Goal: Find specific page/section: Find specific page/section

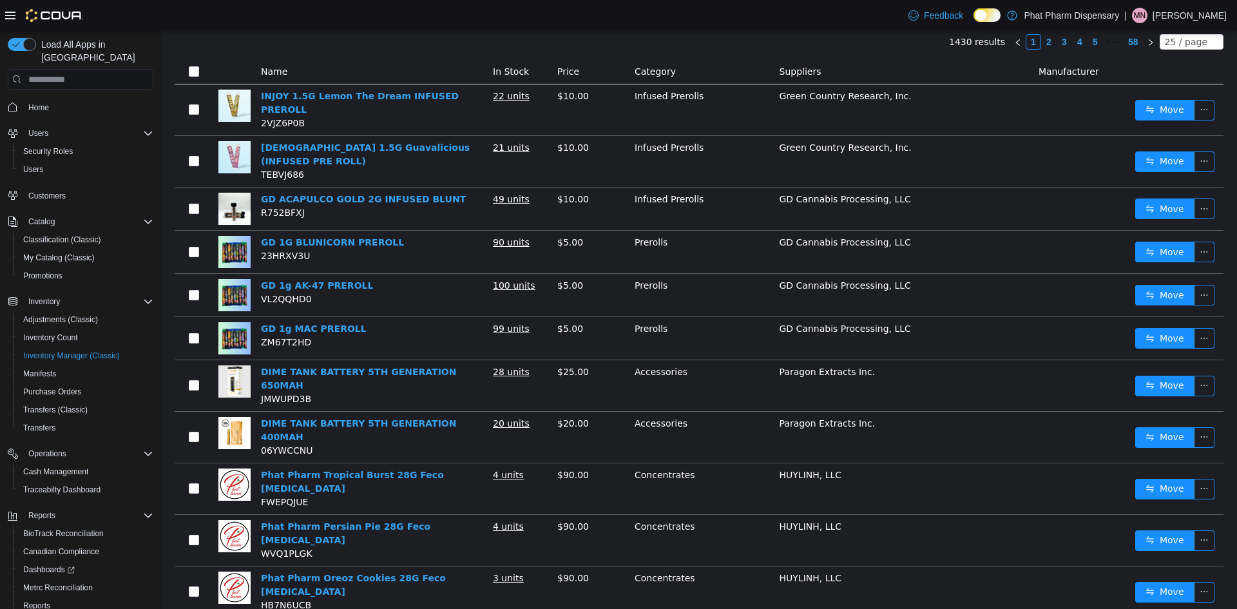
scroll to position [193, 0]
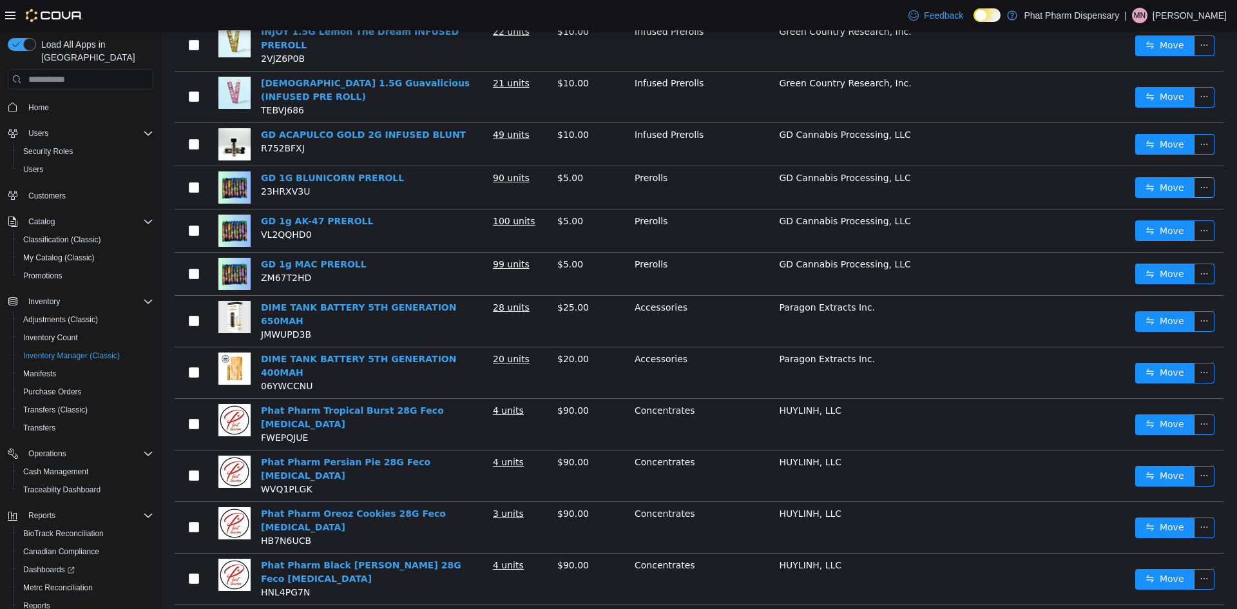
click at [1197, 177] on button "button" at bounding box center [1204, 187] width 21 height 21
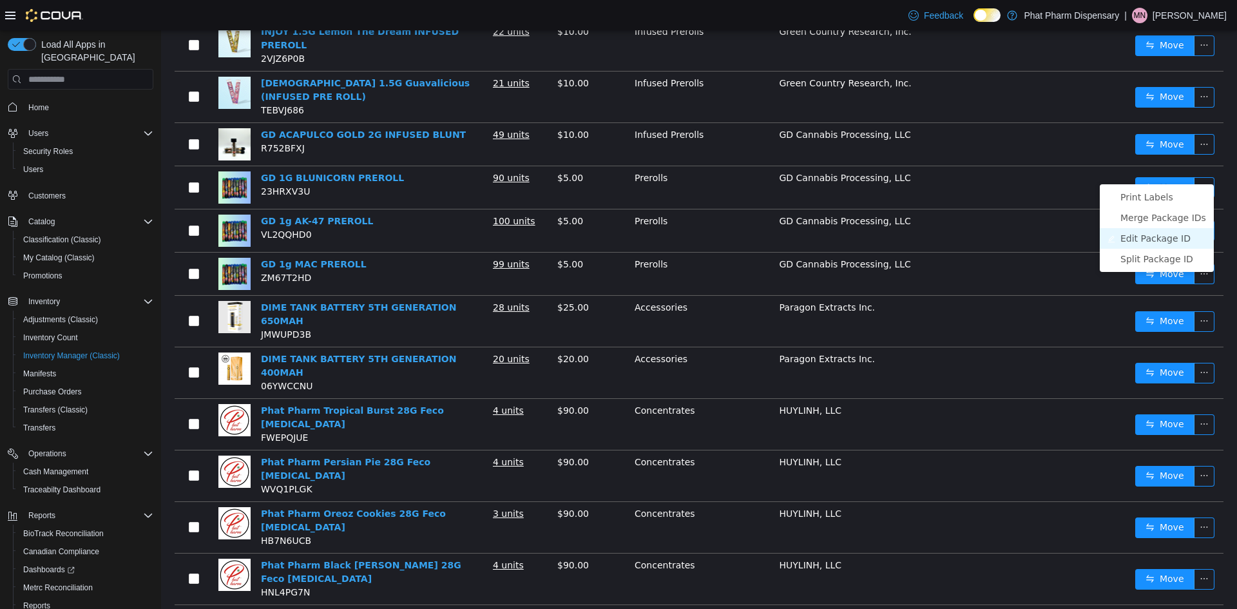
click at [1168, 242] on li "Edit Package ID" at bounding box center [1157, 238] width 114 height 21
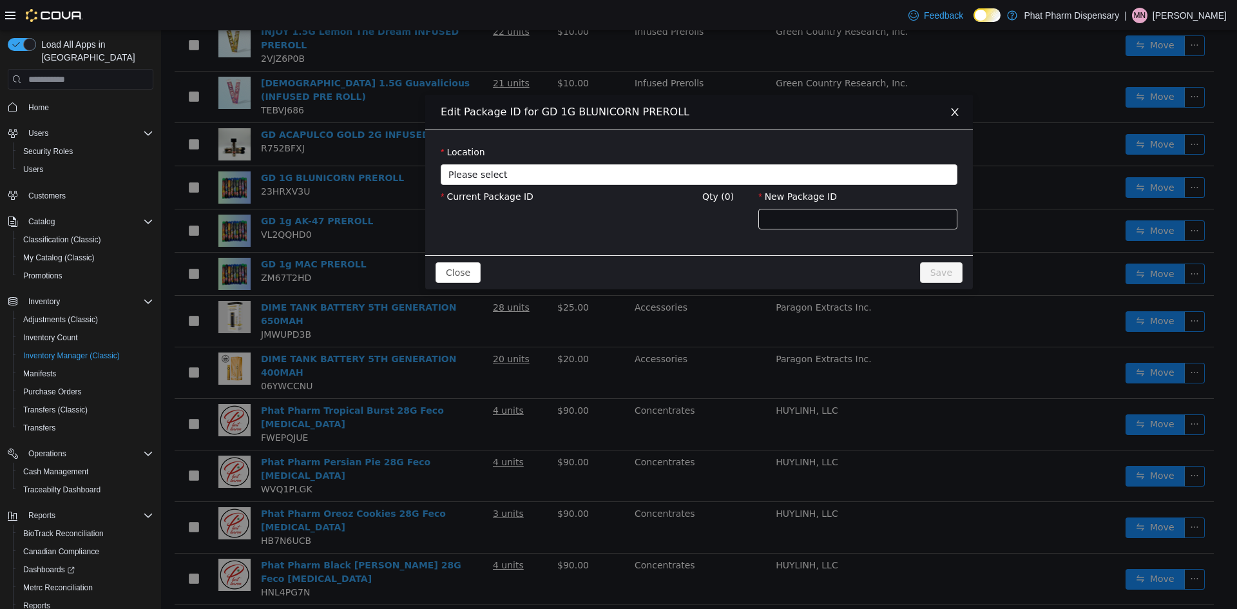
click at [953, 111] on icon "icon: close" at bounding box center [955, 112] width 10 height 10
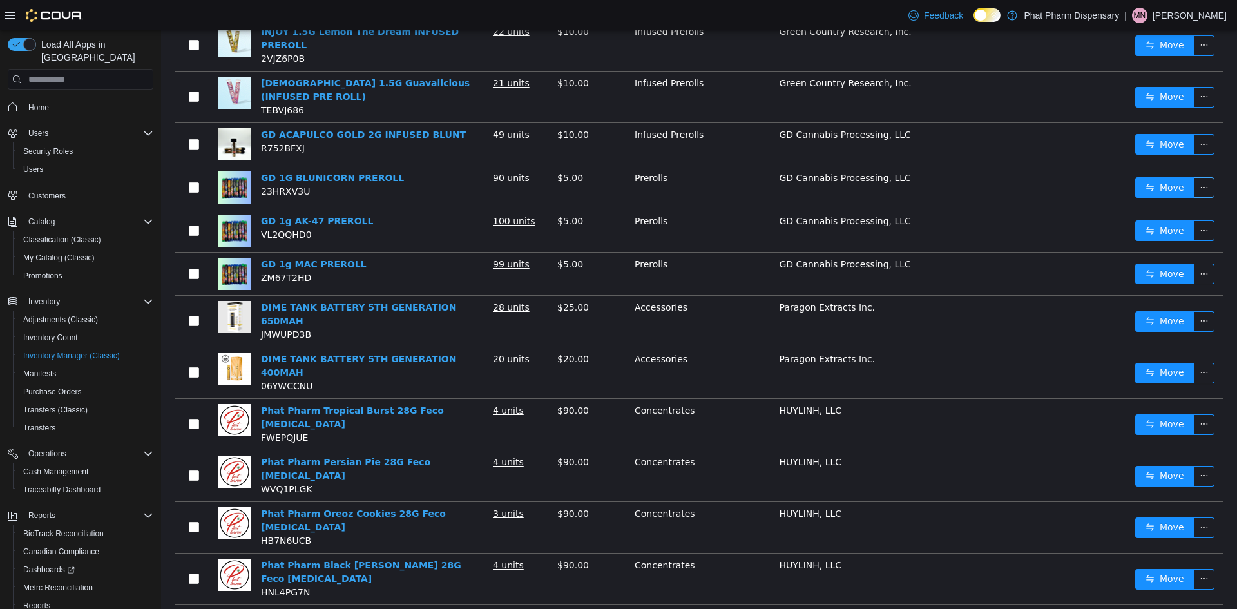
click at [1199, 177] on button "button" at bounding box center [1204, 187] width 21 height 21
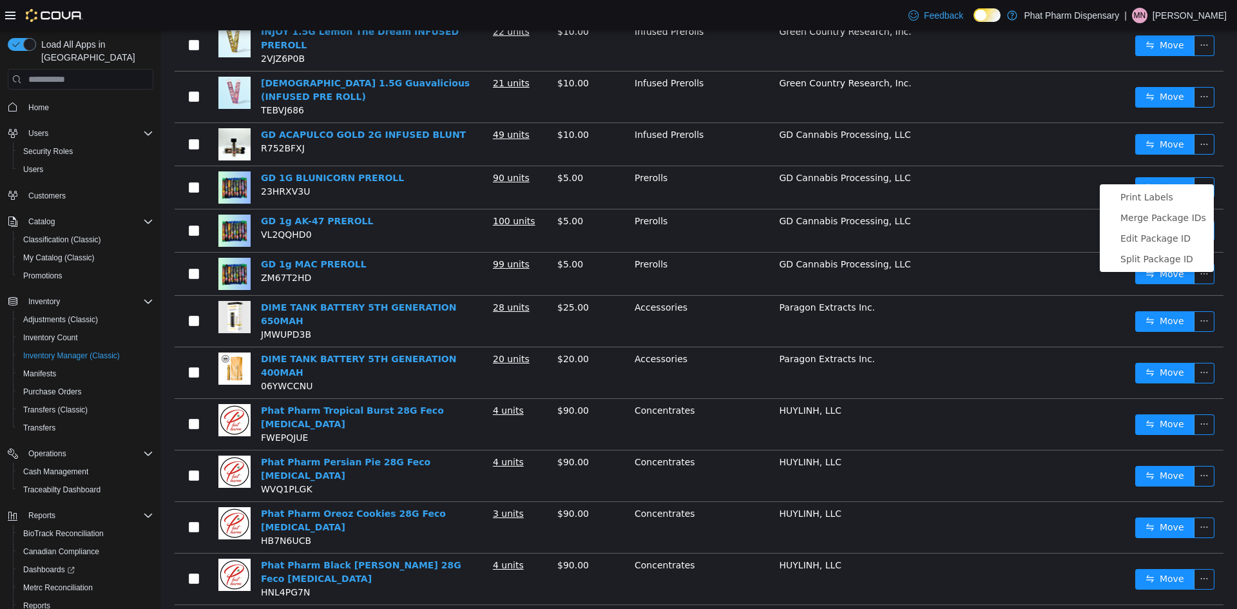
click at [969, 209] on td "GD Cannabis Processing, LLC" at bounding box center [904, 230] width 259 height 43
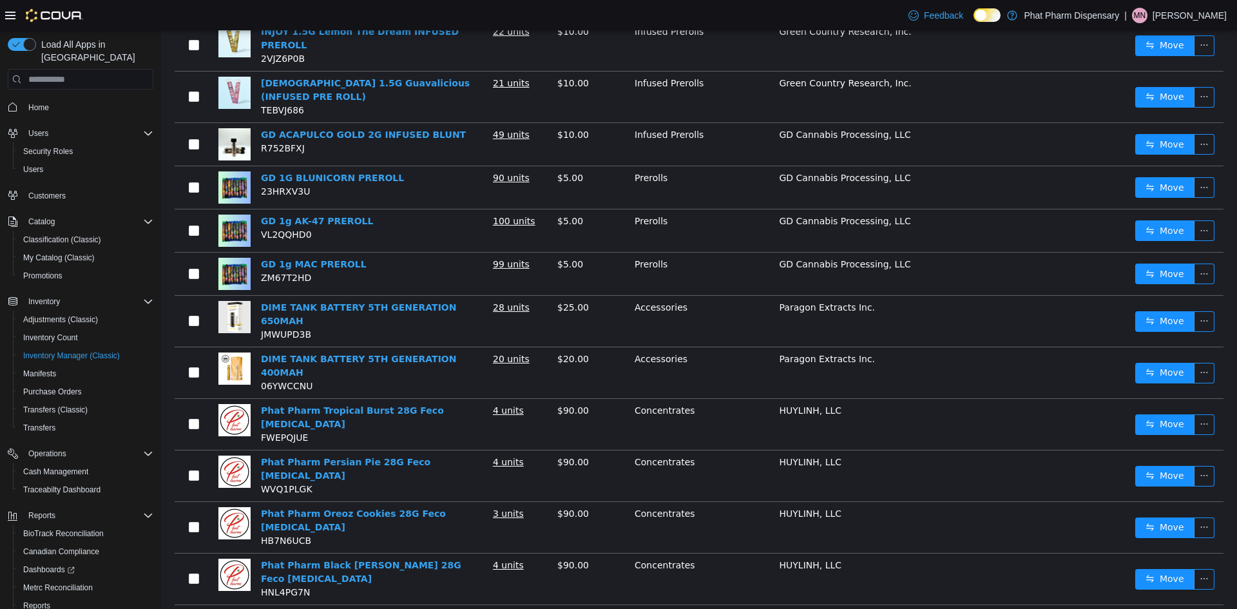
drag, startPoint x: 561, startPoint y: 199, endPoint x: 376, endPoint y: 237, distance: 188.8
click at [376, 253] on td "GD 1g MAC PREROLL ZM67T2HD" at bounding box center [372, 274] width 232 height 43
click at [186, 256] on td at bounding box center [194, 274] width 39 height 43
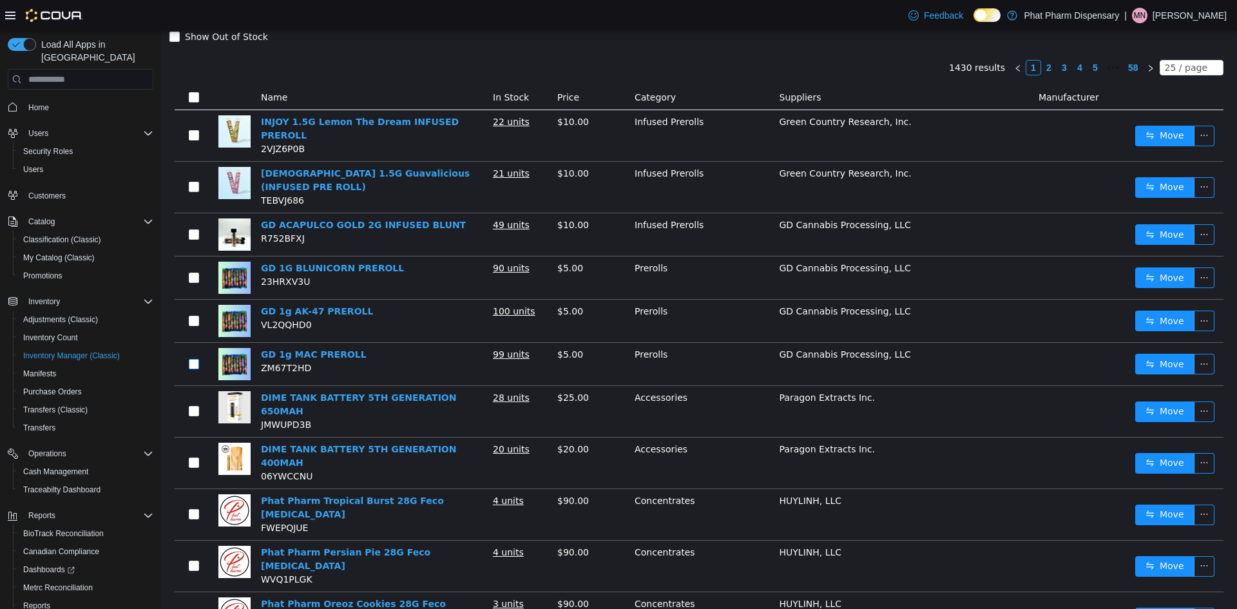
scroll to position [0, 0]
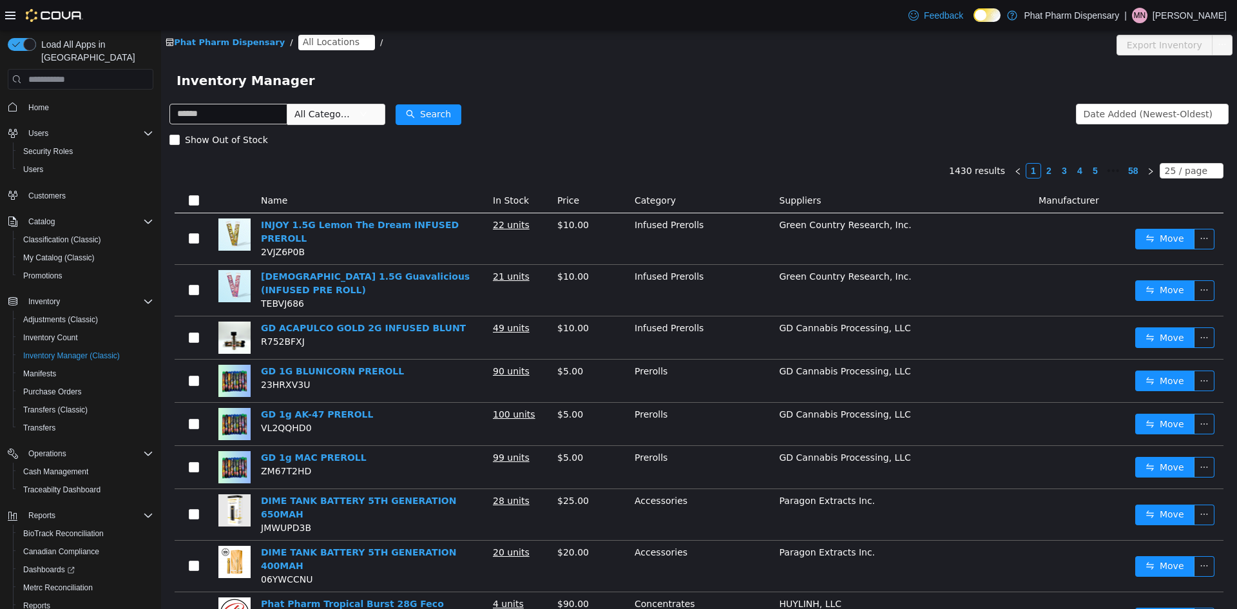
click at [1043, 172] on link "2" at bounding box center [1049, 171] width 14 height 14
